Goal: Task Accomplishment & Management: Use online tool/utility

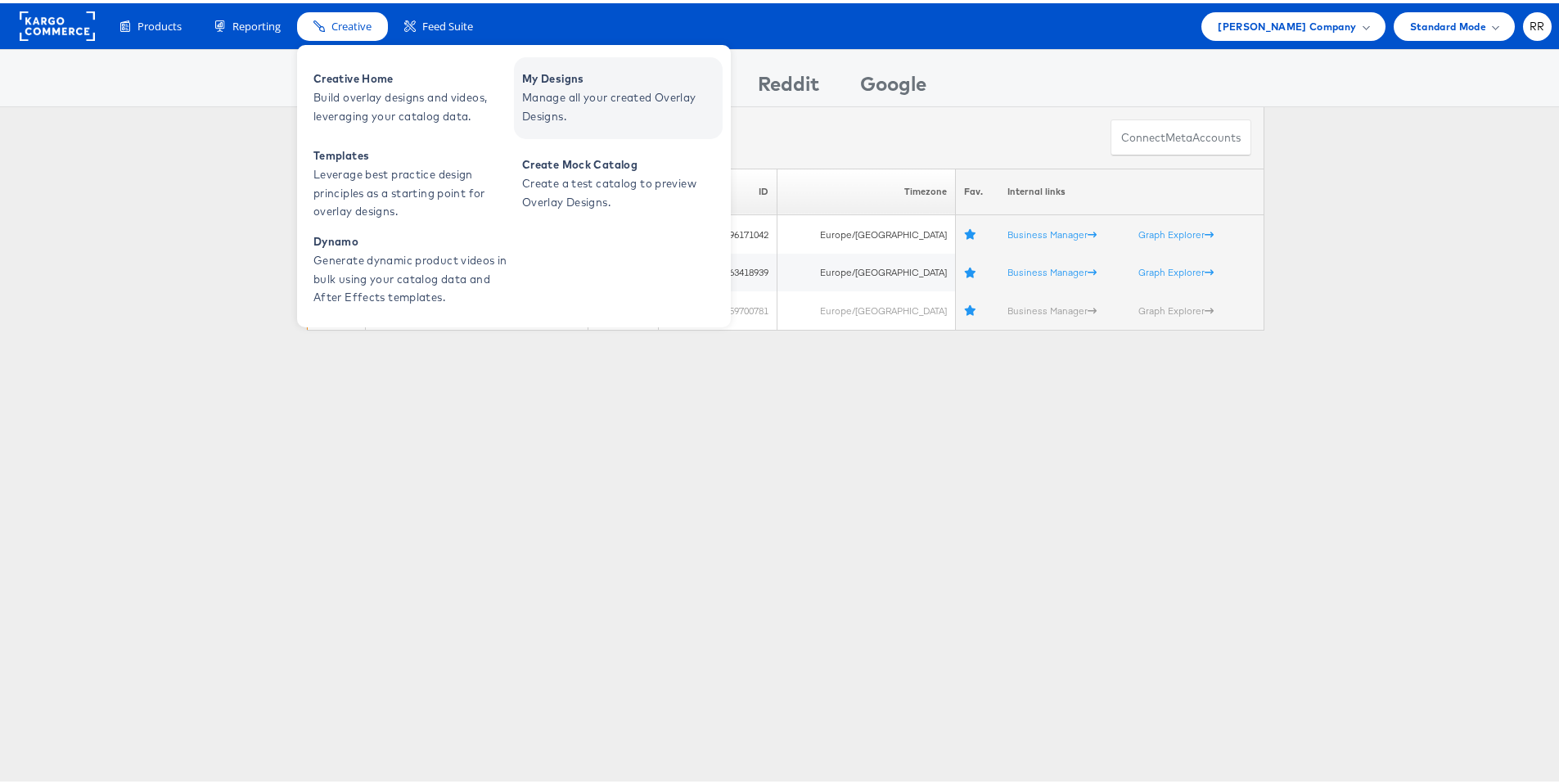
click at [583, 87] on span "Manage all your created Overlay Designs." at bounding box center [620, 104] width 196 height 38
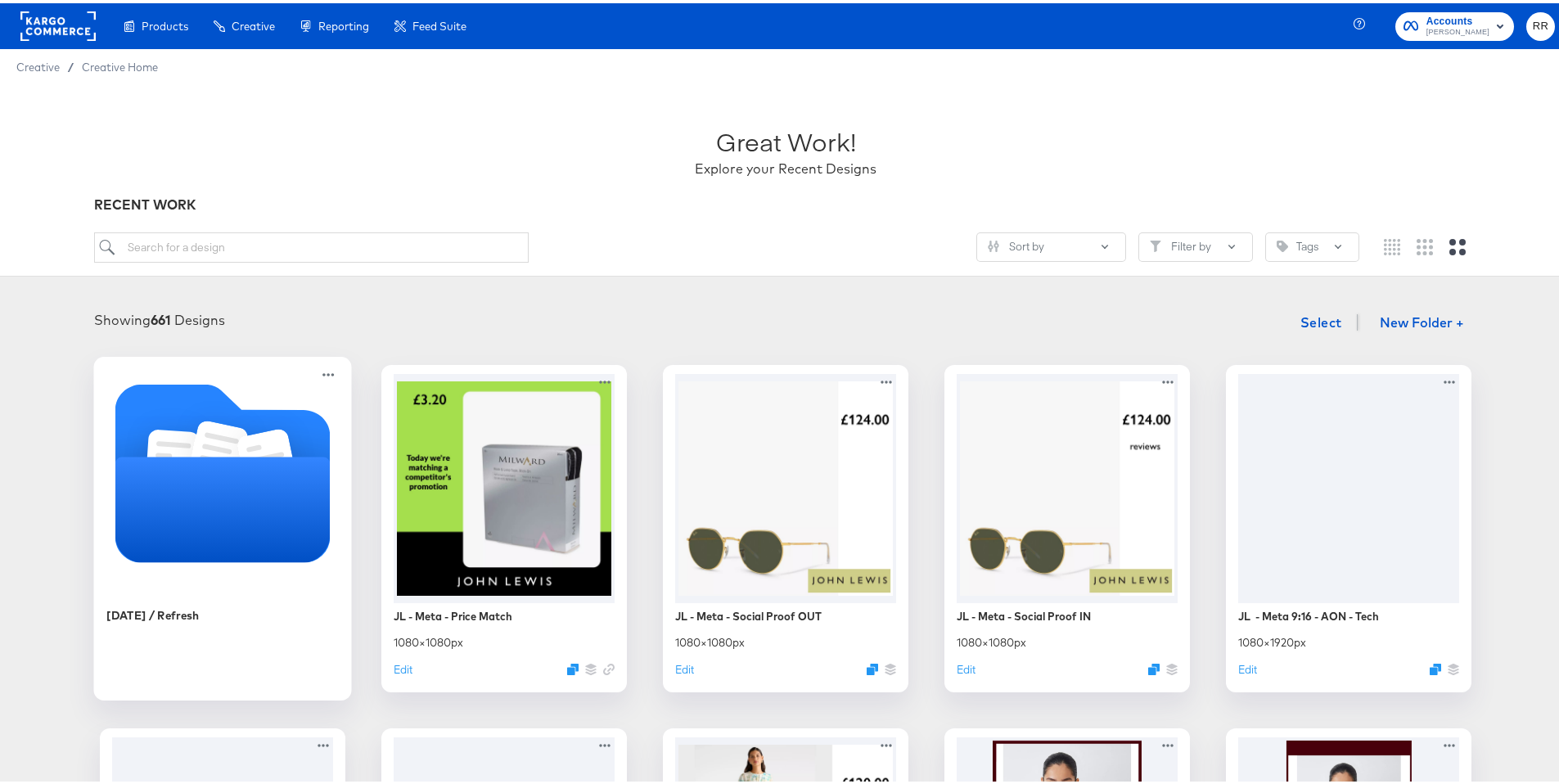
click at [224, 383] on icon "Folder" at bounding box center [223, 470] width 215 height 214
